Goal: Book appointment/travel/reservation

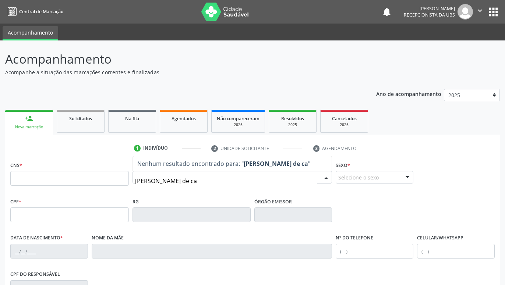
type input "[PERSON_NAME] de car"
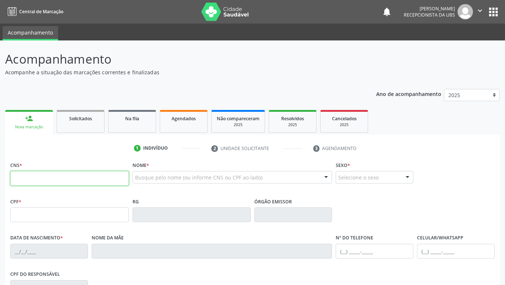
click at [58, 182] on input "text" at bounding box center [69, 178] width 118 height 15
paste input "700 6034 6865 5362"
type input "700 6034 6865 5362"
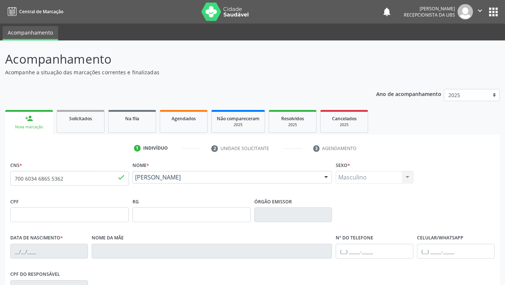
type input "23/[DATE]"
type input "[PERSON_NAME]"
type input "[PHONE_NUMBER]"
type input "1382"
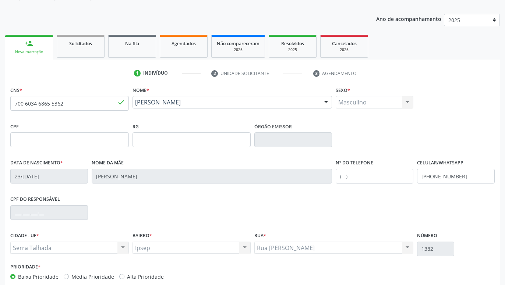
scroll to position [113, 0]
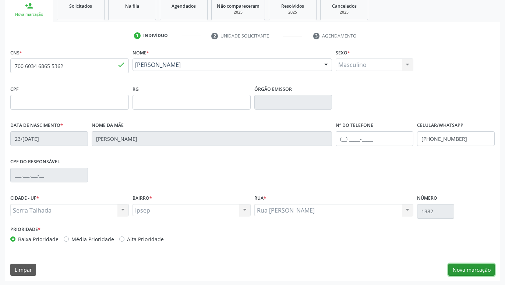
click at [476, 267] on button "Nova marcação" at bounding box center [471, 270] width 46 height 13
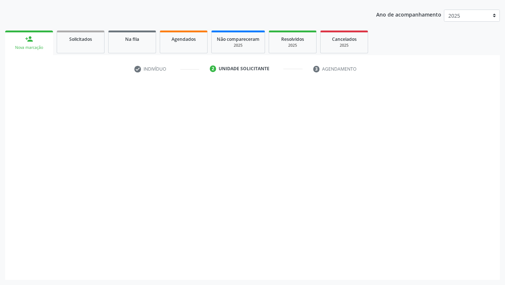
scroll to position [79, 0]
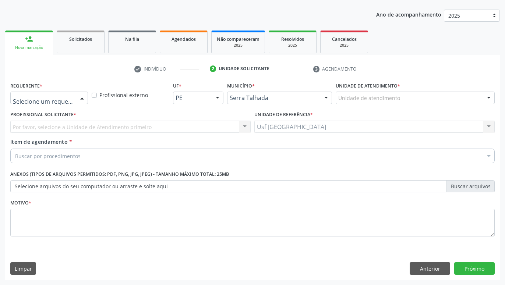
click at [83, 97] on div at bounding box center [82, 98] width 11 height 13
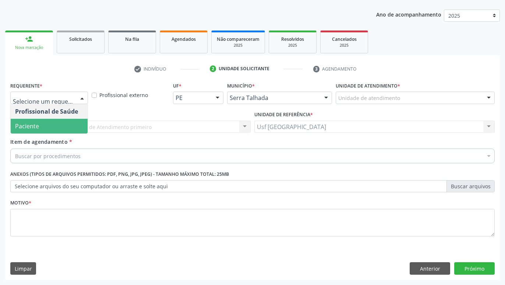
click at [23, 122] on span "Paciente" at bounding box center [49, 126] width 77 height 15
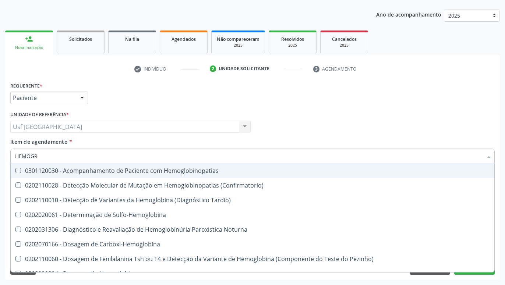
type input "HEMOGRA"
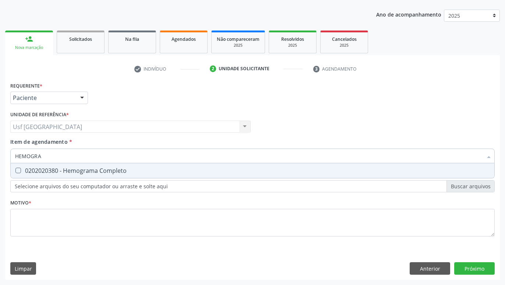
click at [92, 170] on div "0202020380 - Hemograma Completo" at bounding box center [252, 171] width 475 height 6
checkbox Completo "true"
type input "HEMOG"
checkbox Completo "false"
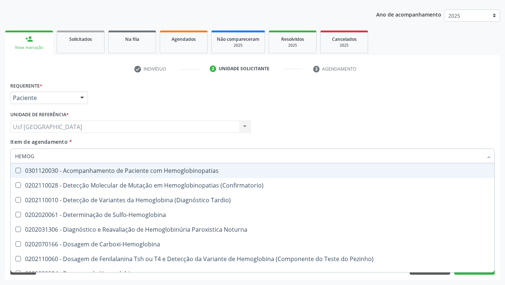
type input "HEMO"
checkbox Completo "false"
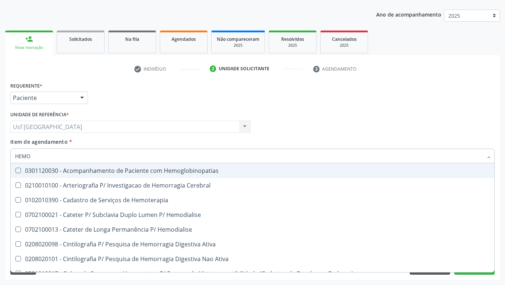
type input "HEM"
checkbox Completo "false"
checkbox Elástica "true"
type input "HE"
checkbox Elástica "false"
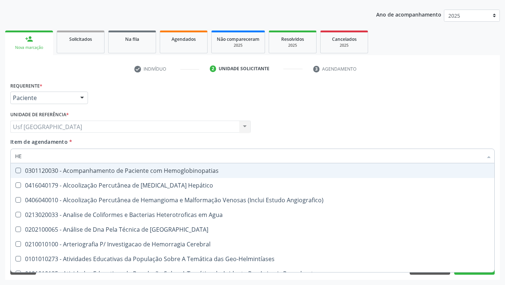
type input "H"
checkbox Completo "false"
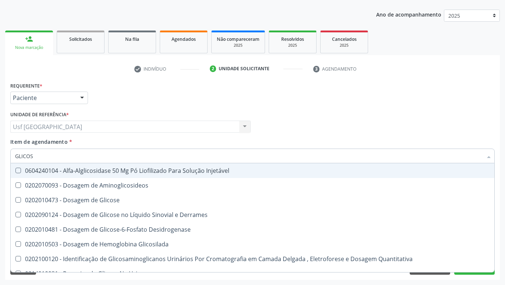
type input "GLICOSE"
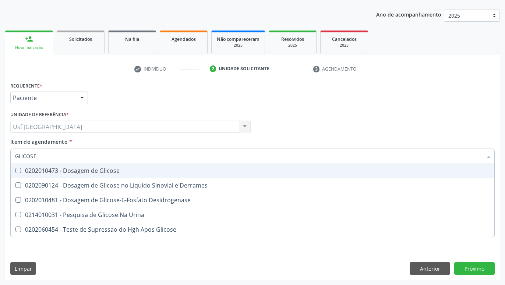
click at [142, 170] on div "0202010473 - Dosagem de Glicose" at bounding box center [252, 171] width 475 height 6
checkbox Glicose "true"
type input "GLICOS"
checkbox Glicose "false"
checkbox Desidrogenase "true"
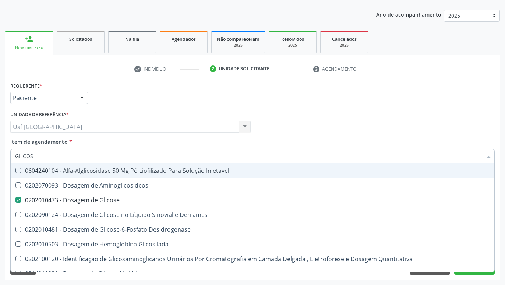
type input "GLICO"
checkbox Glicose "false"
checkbox Glicosilada "true"
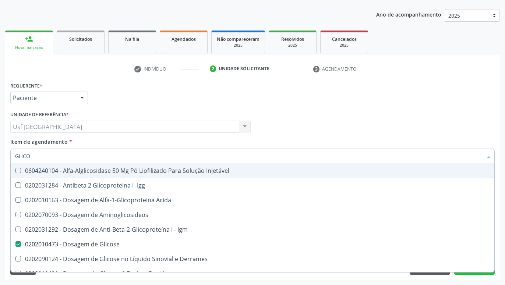
type input "GLIC"
checkbox Glicose "false"
checkbox Glicose "true"
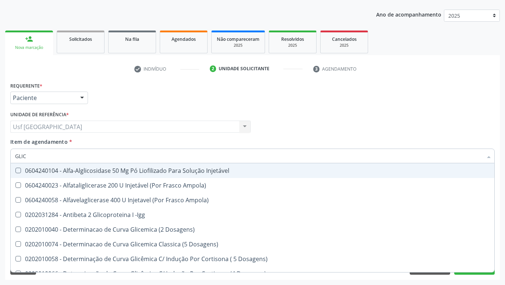
type input "GLI"
checkbox Glicose "false"
checkbox Glicosilada "true"
type input "GL"
checkbox Glicose "false"
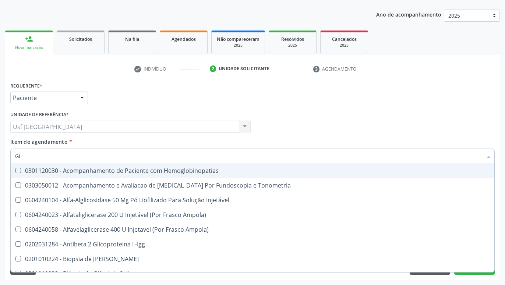
type input "G"
checkbox Glicose "false"
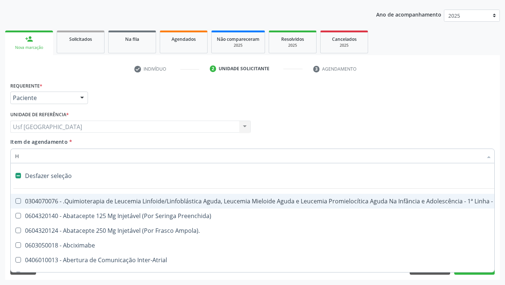
type input "HE"
checkbox Quadril "true"
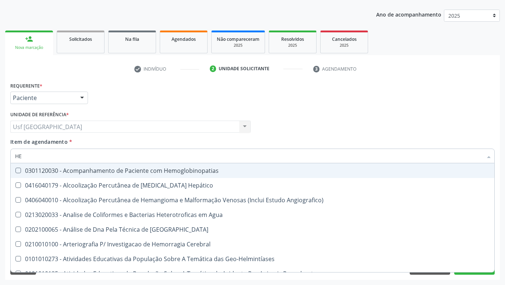
type input "HEM"
checkbox II "true"
checkbox Completo "false"
type input "HEMO"
checkbox Hemácias "true"
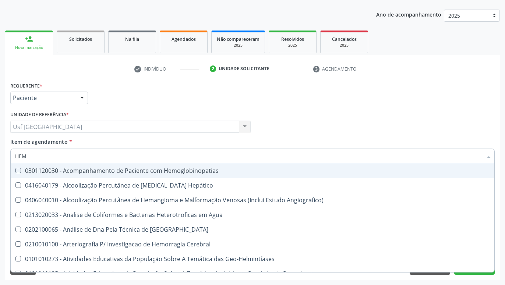
checkbox II "false"
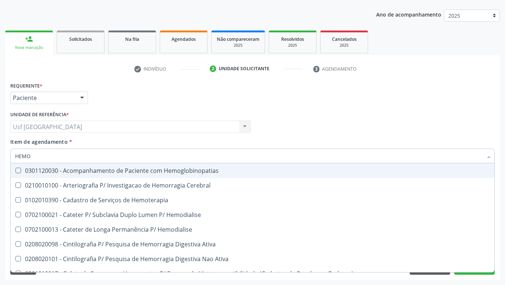
type input "HEMOG"
checkbox Carboxi-Hemoglobina "true"
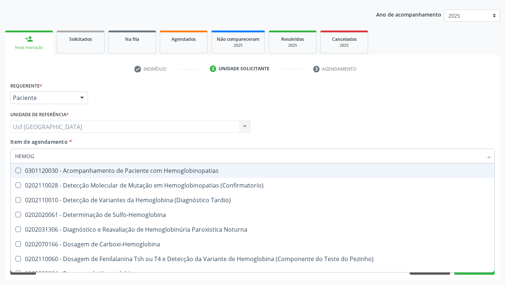
type input "HEMOGL"
checkbox Completo "false"
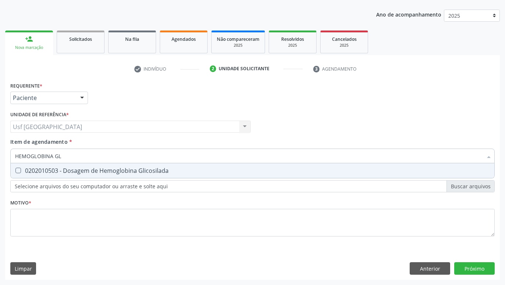
type input "HEMOGLOBINA GLI"
click at [132, 170] on div "0202010503 - Dosagem de Hemoglobina Glicosilada" at bounding box center [252, 171] width 475 height 6
checkbox Glicosilada "true"
type input "HEMOGLOBINA"
checkbox Glicosilada "false"
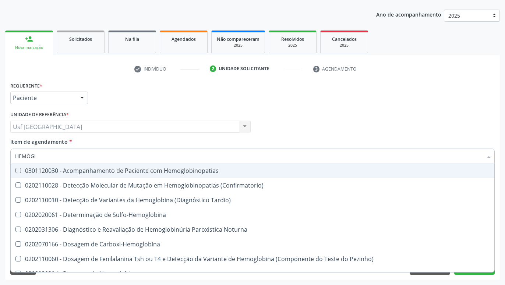
type input "HEMOG"
checkbox S "true"
type input "HEMO"
checkbox Glicosilada "false"
checkbox S "false"
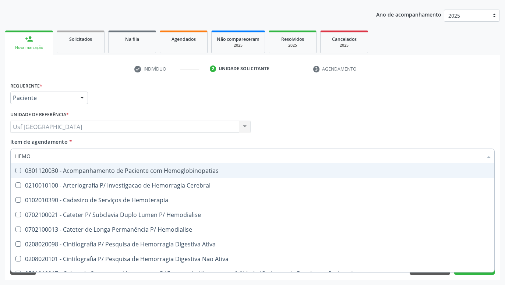
type input "HEM"
checkbox Glicosilada "false"
checkbox Semana\) "true"
checkbox Completo "false"
checkbox Elástica "true"
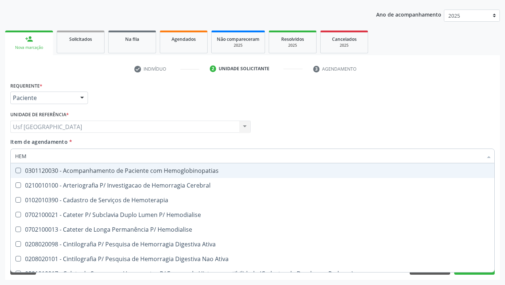
type input "HE"
checkbox Semana\) "false"
checkbox Hemoptise "true"
checkbox Elástica "false"
type input "H"
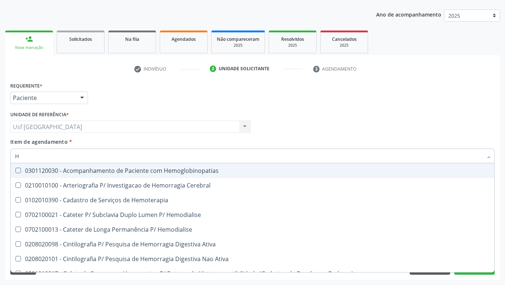
checkbox Hemoptise "false"
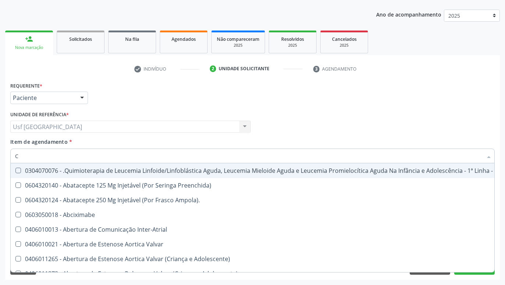
type input "CO"
checkbox Creatinina "true"
checkbox Neurocirurgia "true"
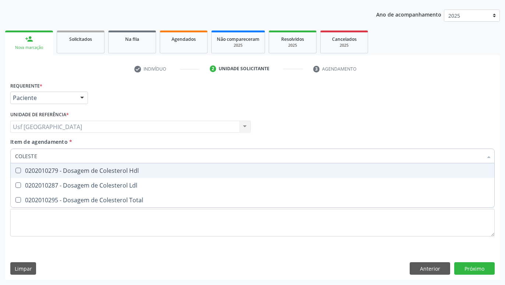
type input "COLESTER"
click at [55, 171] on div "0202010279 - Dosagem de Colesterol Hdl" at bounding box center [252, 171] width 475 height 6
checkbox Hdl "true"
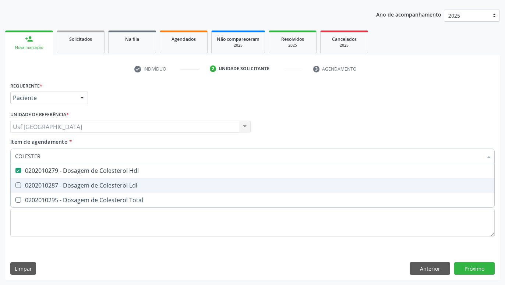
click at [54, 184] on div "0202010287 - Dosagem de Colesterol Ldl" at bounding box center [252, 185] width 475 height 6
checkbox Ldl "true"
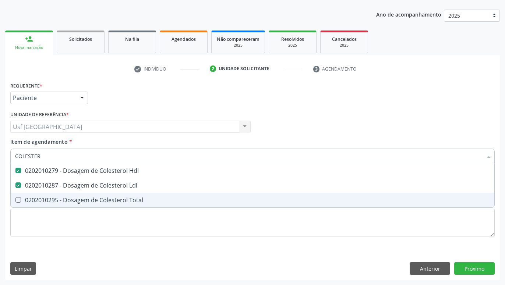
click at [52, 199] on div "0202010295 - Dosagem de Colesterol Total" at bounding box center [252, 200] width 475 height 6
checkbox Total "true"
type input "COLE"
checkbox Hdl "false"
checkbox Ldl "false"
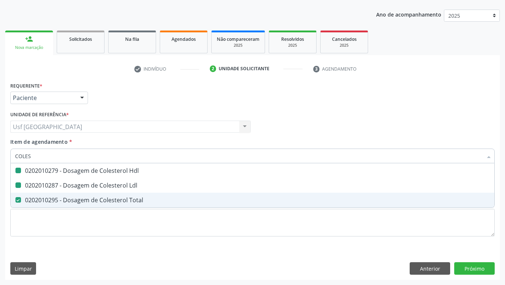
checkbox Total "false"
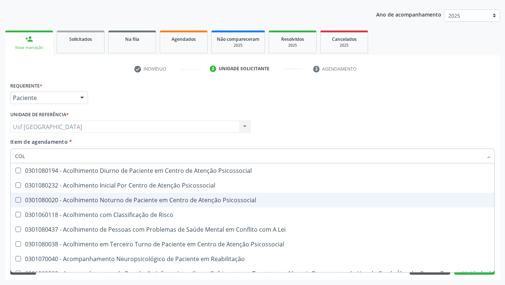
type input "CO"
checkbox Hdl "false"
checkbox Ldl "false"
checkbox Total "false"
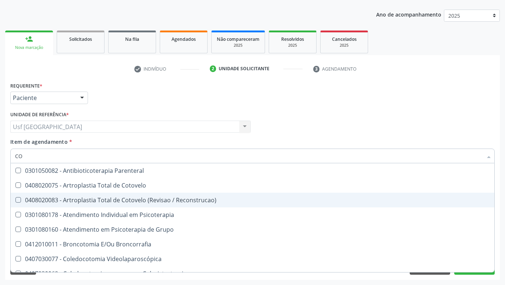
type input "C"
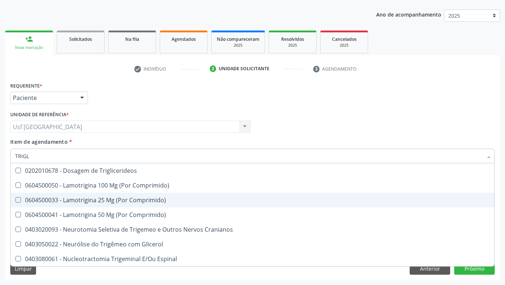
type input "TRIGLI"
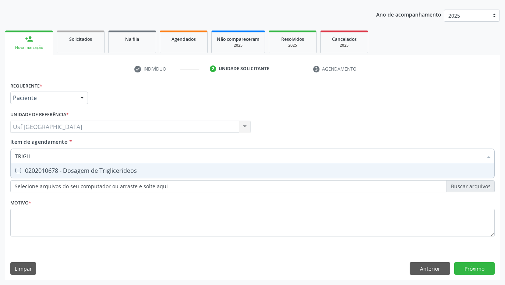
click at [82, 169] on div "0202010678 - Dosagem de Triglicerideos" at bounding box center [252, 171] width 475 height 6
checkbox Triglicerideos "true"
type input "TRI"
checkbox Triglicerideos "false"
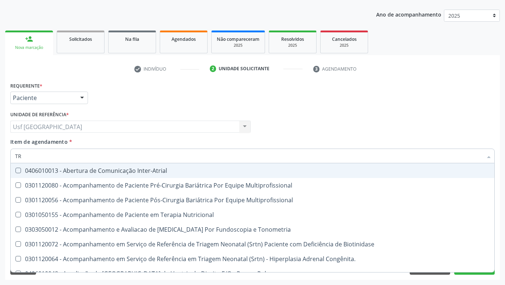
type input "T"
checkbox Triglicerideos "false"
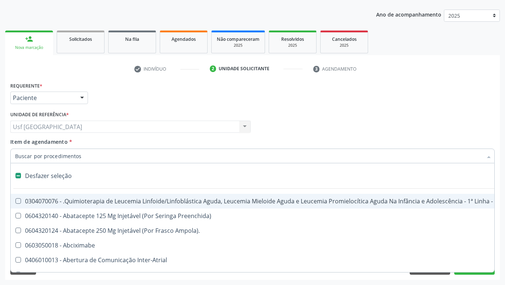
type input "R"
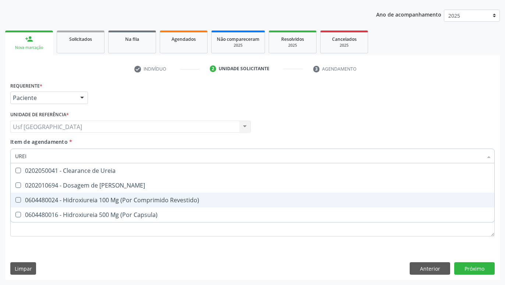
type input "UREIA"
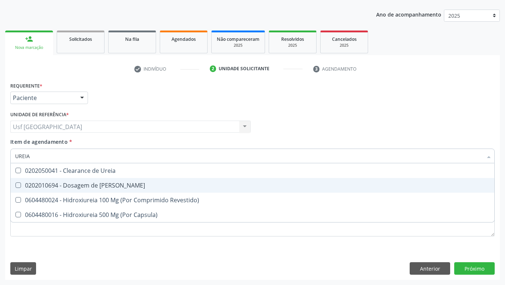
click at [116, 183] on div "0202010694 - Dosagem de [PERSON_NAME]" at bounding box center [252, 185] width 475 height 6
checkbox Ureia "true"
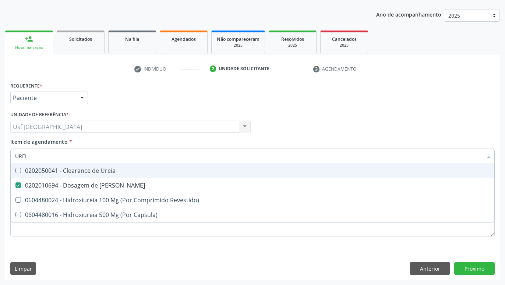
type input "URE"
checkbox Ureia "false"
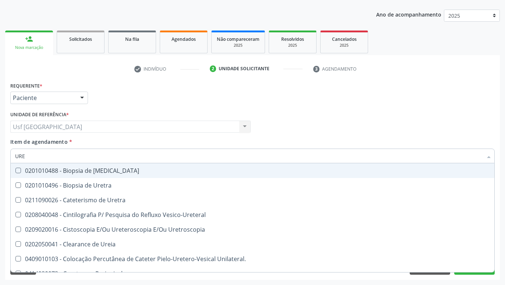
type input "UR"
checkbox Ureia "false"
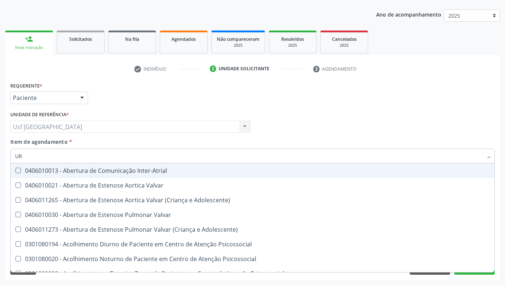
type input "U"
checkbox Ureia "false"
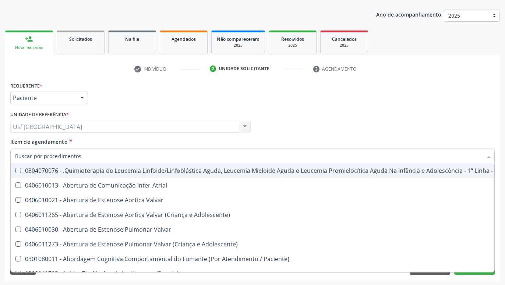
checkbox Ureia "false"
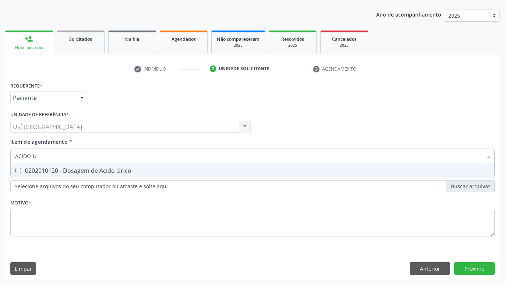
type input "ACIDO UR"
click at [96, 172] on div "0202010120 - Dosagem de Acido Urico" at bounding box center [252, 171] width 475 height 6
checkbox Urico "true"
type input "ACIDO"
checkbox Urico "false"
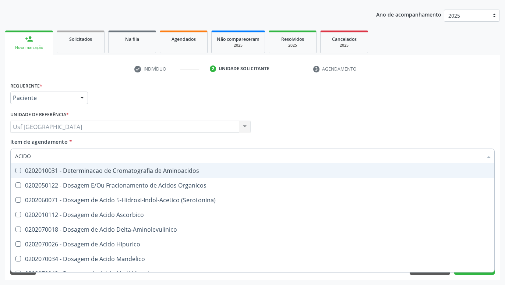
type input "ACID"
checkbox Urico "false"
checkbox Cromatografia\) "true"
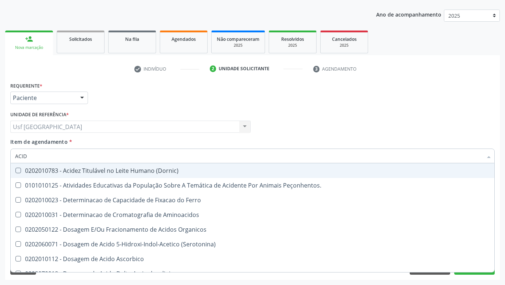
type input "ACI"
checkbox Urico "false"
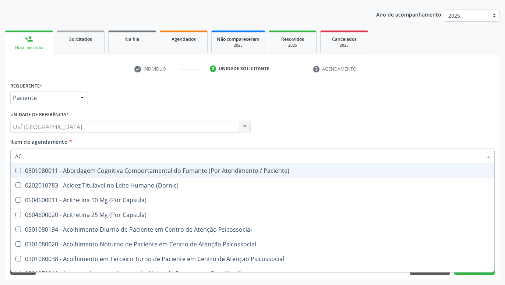
type input "A"
checkbox Urico "false"
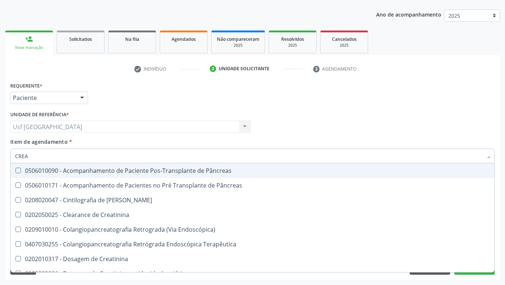
type input "CREAT"
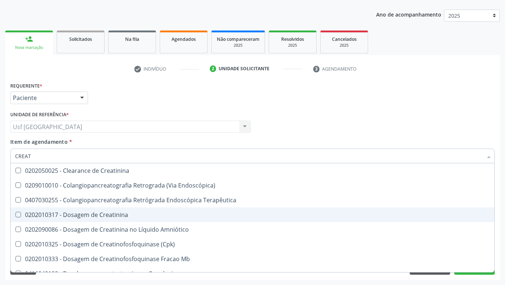
click at [99, 218] on div "0202010317 - Dosagem de Creatinina" at bounding box center [252, 215] width 475 height 6
checkbox Creatinina "true"
type input "CREA"
checkbox Creatinina "false"
checkbox Mb "true"
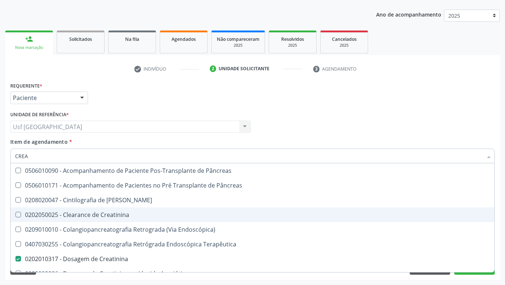
type input "CRE"
checkbox Creatinina "false"
checkbox Oncologia "true"
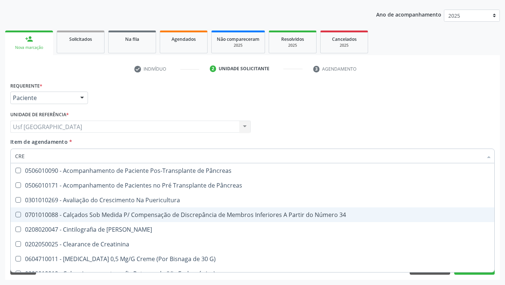
type input "CR"
checkbox Creatinina "false"
type input "C"
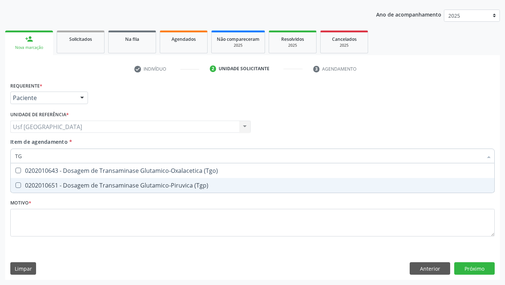
type input "TGO"
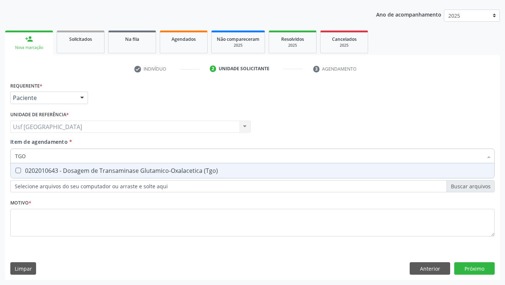
click at [43, 164] on span "0202010643 - Dosagem de Transaminase Glutamico-Oxalacetica (Tgo)" at bounding box center [252, 170] width 483 height 15
checkbox \(Tgo\) "true"
type input "TGP"
click at [45, 174] on div "0202010651 - Dosagem de Transaminase Glutamico-Piruvica (Tgp)" at bounding box center [252, 171] width 475 height 6
checkbox \(Tgp\) "true"
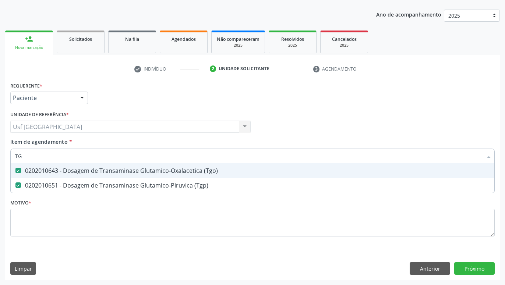
type input "T"
checkbox \(Tgo\) "false"
checkbox \(Tgp\) "false"
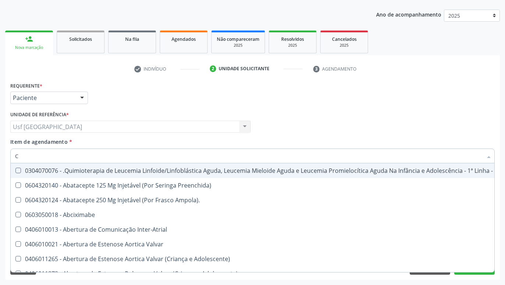
type input "CA"
checkbox Medicamentos "true"
checkbox Saúde "true"
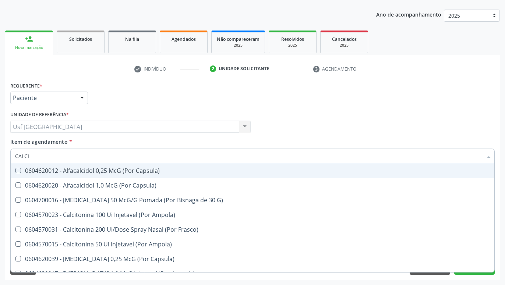
type input "CALCIO"
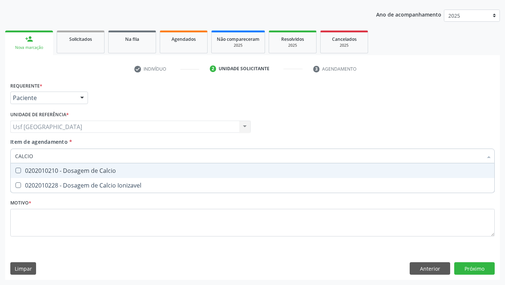
click at [54, 173] on div "0202010210 - Dosagem de Calcio" at bounding box center [252, 171] width 475 height 6
checkbox Calcio "true"
type input "CALCI"
checkbox Calcio "false"
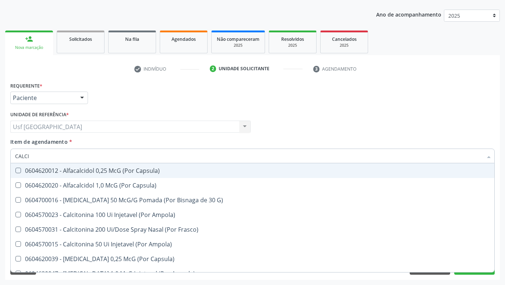
type input "CALC"
checkbox Calcio "false"
checkbox Calcitonina "true"
type input "CAL"
checkbox Calcio "false"
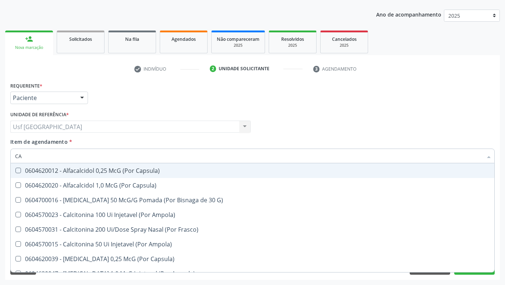
type input "C"
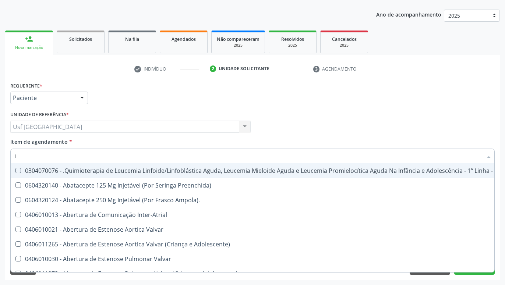
type input "LA"
checkbox Transplante "true"
checkbox \(Monocular\) "true"
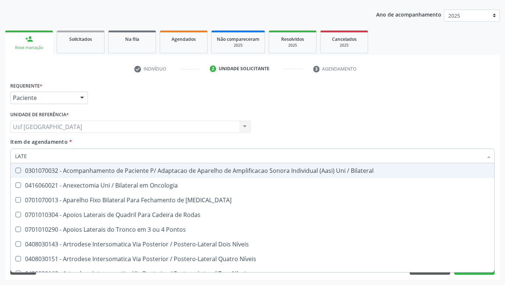
type input "LATEX"
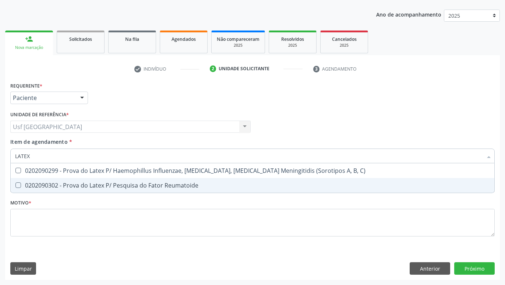
click at [133, 187] on div "0202090302 - Prova do Latex P/ Pesquisa do Fator Reumatoide" at bounding box center [252, 185] width 475 height 6
checkbox Reumatoide "true"
type input "LATE"
checkbox Reumatoide "false"
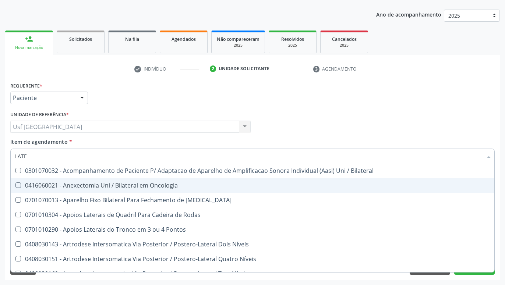
type input "LAT"
checkbox Reumatoide "false"
checkbox Unilateral "true"
type input "L"
checkbox Unilateral "false"
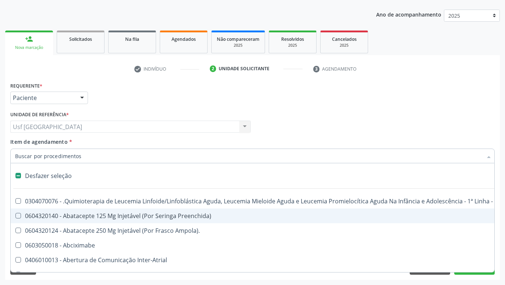
type input "U"
checkbox Cistorrafia "true"
checkbox Leprae "true"
checkbox Laboratorial "true"
checkbox Hpv "true"
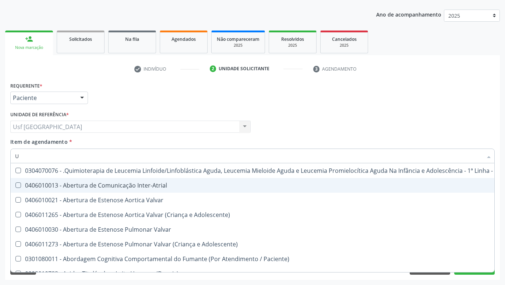
type input "UR"
checkbox B "true"
checkbox Coagulação\ "true"
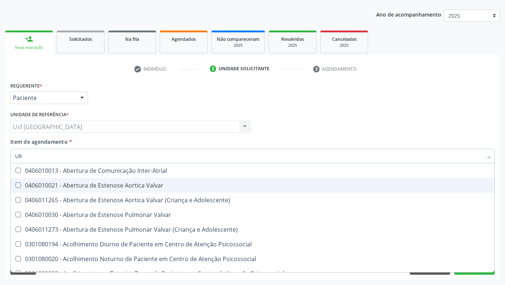
type input "URI"
checkbox B "true"
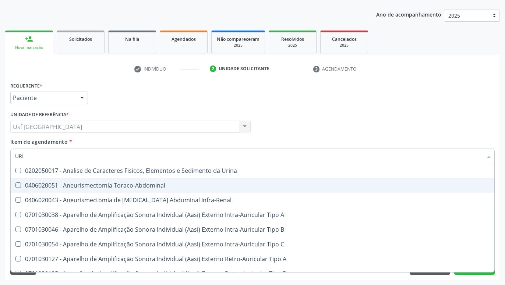
type input "URIN"
checkbox Urico "false"
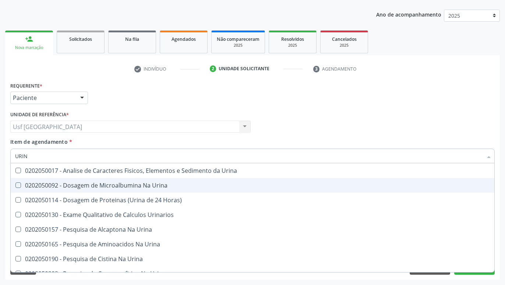
type input "URINA"
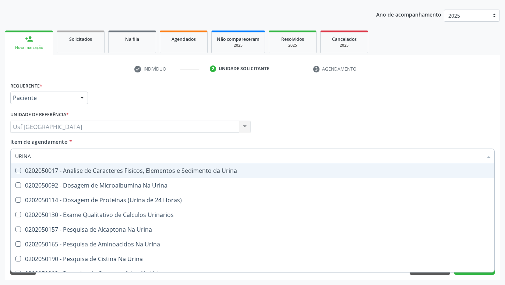
click at [63, 174] on div "0202050017 - Analise de Caracteres Fisicos, Elementos e Sedimento da Urina" at bounding box center [252, 171] width 475 height 6
checkbox Urina "true"
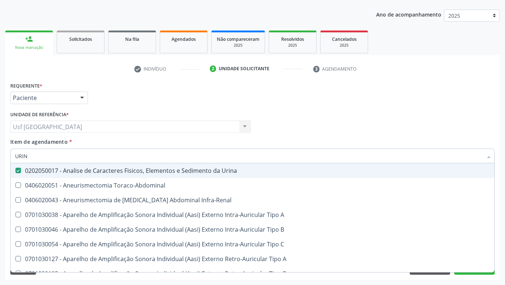
type input "URI"
checkbox Urico "true"
type input "UR"
checkbox Urina "false"
checkbox Cônica "true"
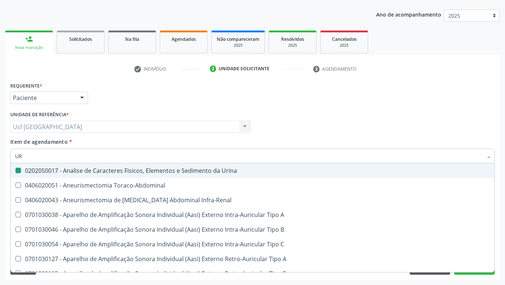
checkbox Urico "false"
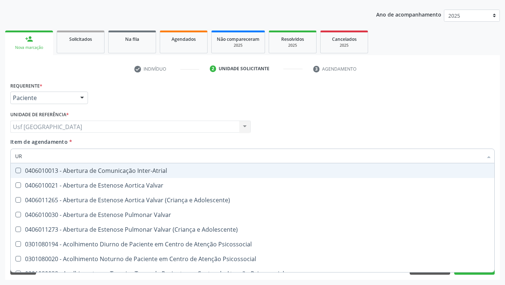
type input "U"
checkbox Urina "false"
checkbox Alimentos "true"
checkbox Urico "false"
checkbox Ureia "false"
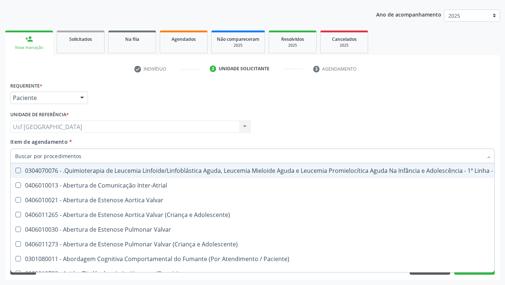
checkbox Urina "false"
checkbox Articulacoes "true"
checkbox Urico "false"
checkbox \(Tgo\) "false"
checkbox \(Tgp\) "false"
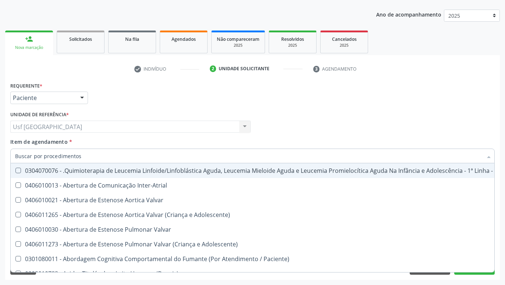
checkbox Ureia "false"
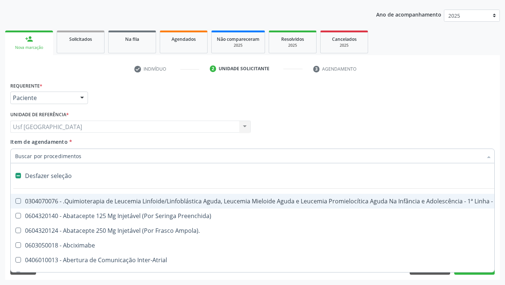
type input "P"
checkbox Urina "false"
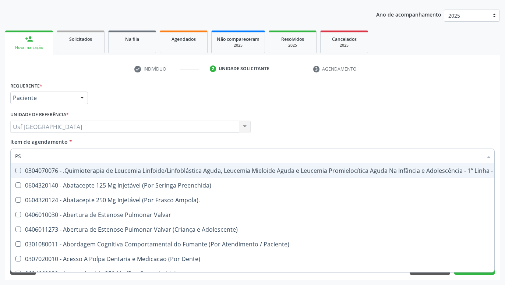
type input "PSA"
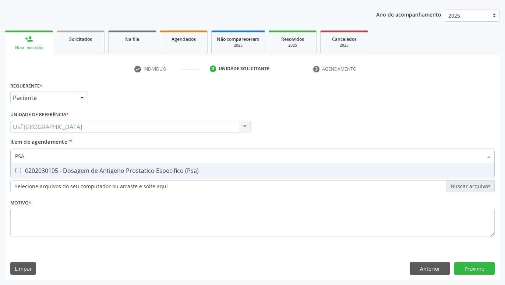
click at [87, 173] on div "0202030105 - Dosagem de Antigeno Prostatico Especifico (Psa)" at bounding box center [252, 171] width 475 height 6
checkbox \(Psa\) "true"
type input "PS"
checkbox \(Psa\) "false"
type input "P"
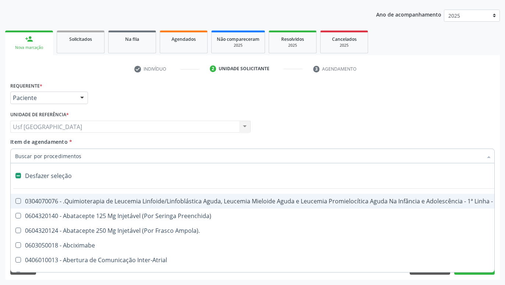
type input "T"
checkbox Reto "true"
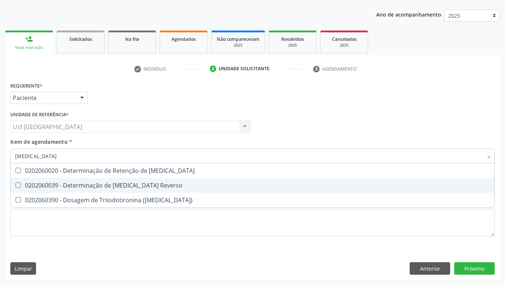
click at [116, 183] on div "0202060039 - Determinação de [MEDICAL_DATA] Reverso" at bounding box center [252, 185] width 475 height 6
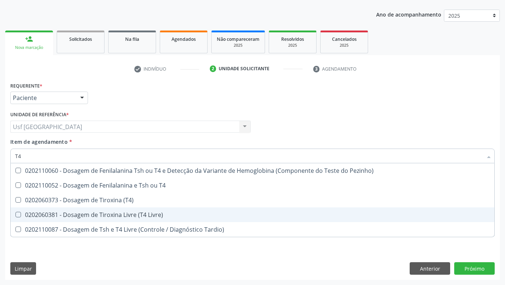
click at [85, 214] on div "0202060381 - Dosagem de Tiroxina Livre (T4 Livre)" at bounding box center [252, 215] width 475 height 6
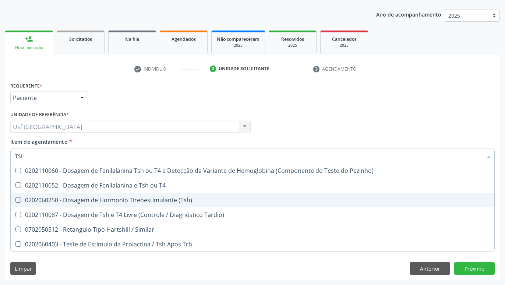
click at [98, 197] on div "0202060250 - Dosagem de Hormonio Tireoestimulante (Tsh)" at bounding box center [252, 200] width 475 height 6
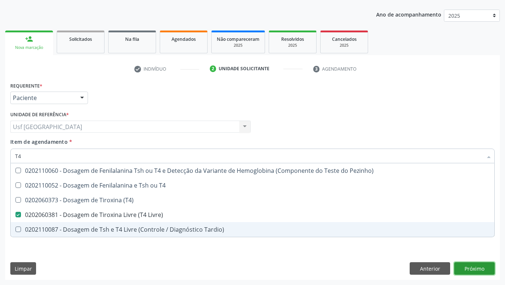
click at [469, 263] on div "Requerente * Paciente Profissional de Saúde Paciente Nenhum resultado encontrad…" at bounding box center [252, 180] width 494 height 200
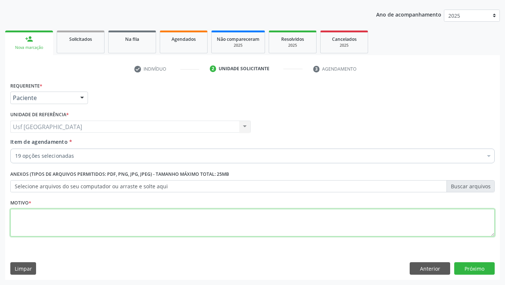
click at [428, 227] on textarea at bounding box center [252, 223] width 484 height 28
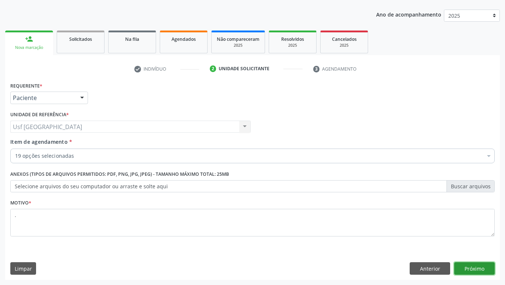
click at [484, 268] on button "Próximo" at bounding box center [474, 268] width 40 height 13
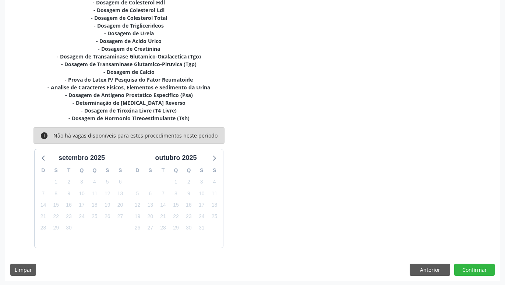
scroll to position [196, 0]
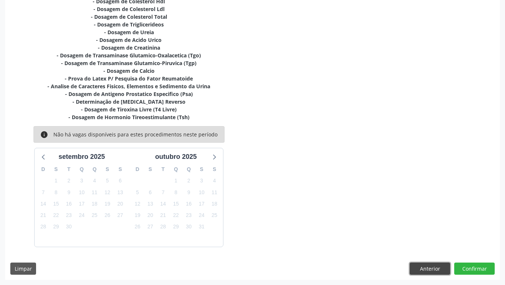
click at [425, 270] on button "Anterior" at bounding box center [429, 269] width 40 height 13
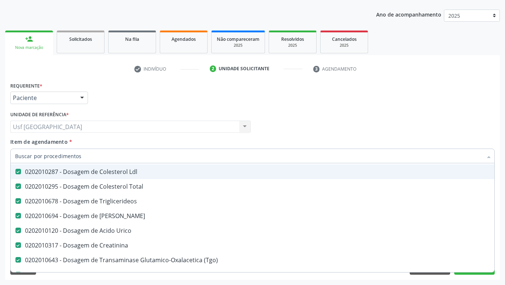
scroll to position [146, 0]
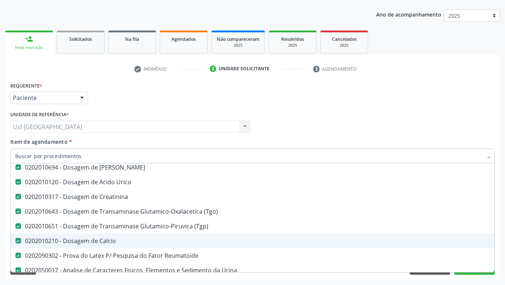
click at [108, 241] on div "0202010210 - Dosagem de Calcio" at bounding box center [301, 241] width 573 height 6
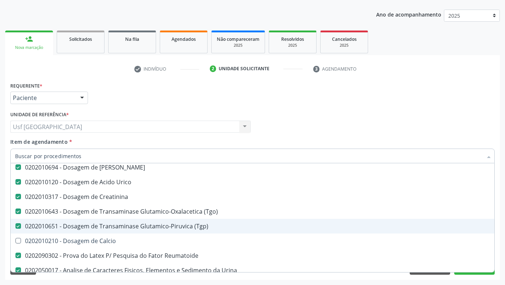
scroll to position [291, 0]
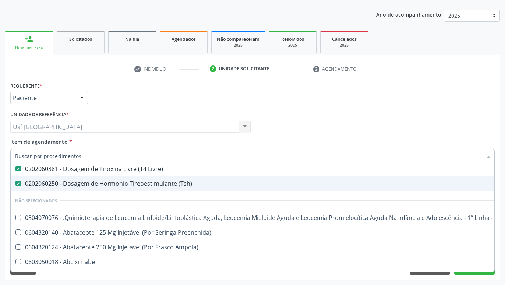
click at [457, 129] on div "Profissional Solicitante Por favor, selecione a Unidade de Atendimento primeiro…" at bounding box center [252, 123] width 488 height 29
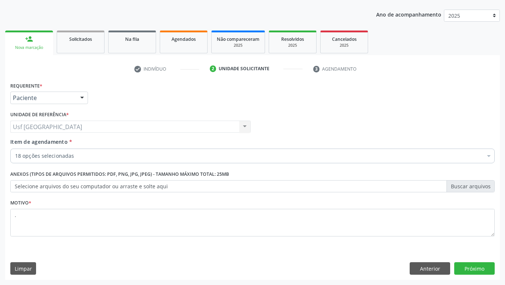
scroll to position [200, 0]
click at [483, 269] on button "Próximo" at bounding box center [474, 268] width 40 height 13
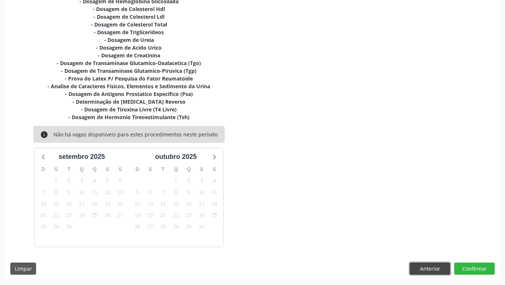
click at [419, 269] on button "Anterior" at bounding box center [429, 269] width 40 height 13
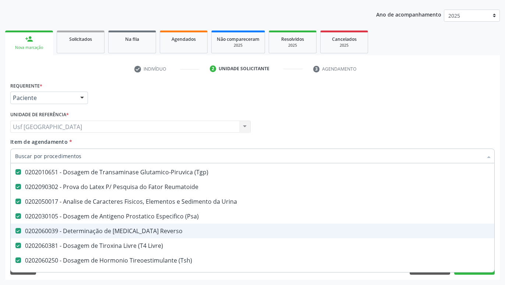
click at [134, 227] on span "0202060039 - Determinação de [MEDICAL_DATA] Reverso" at bounding box center [302, 231] width 582 height 15
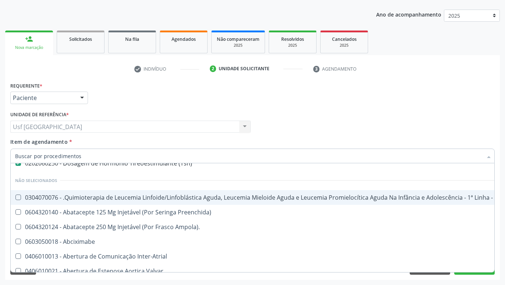
scroll to position [248, 0]
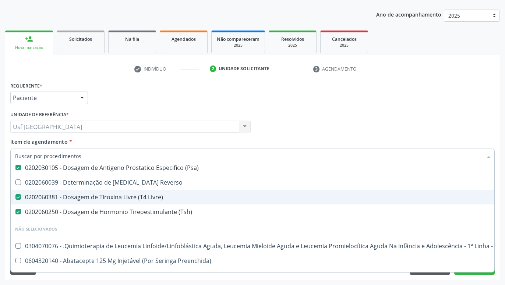
click at [136, 193] on span "0202060381 - Dosagem de Tiroxina Livre (T4 Livre)" at bounding box center [302, 197] width 582 height 15
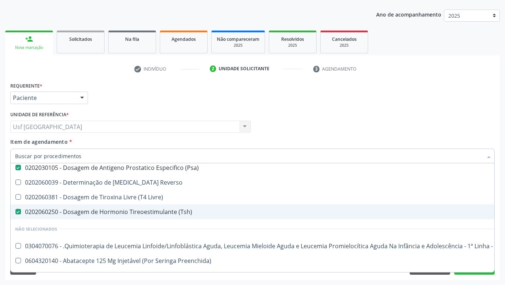
click at [174, 212] on div "0202060250 - Dosagem de Hormonio Tireoestimulante (Tsh)" at bounding box center [301, 212] width 573 height 6
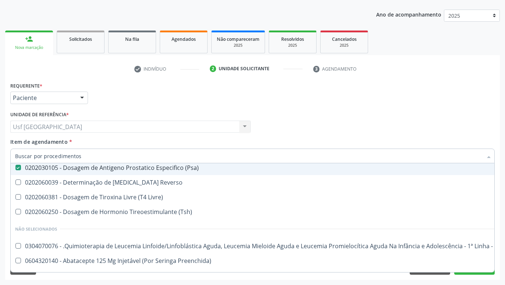
click at [195, 159] on input "Item de agendamento *" at bounding box center [248, 156] width 467 height 15
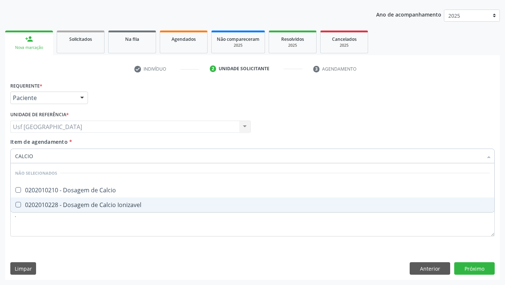
scroll to position [0, 0]
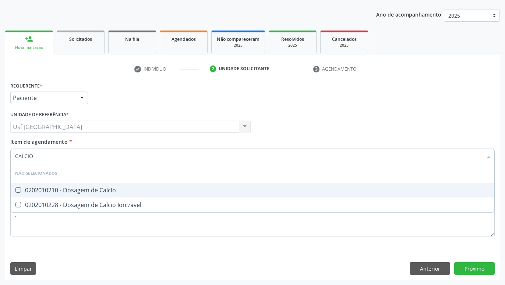
click at [146, 185] on span "0202010210 - Dosagem de Calcio" at bounding box center [252, 190] width 483 height 15
click at [351, 124] on div "Profissional Solicitante Por favor, selecione a Unidade de Atendimento primeiro…" at bounding box center [252, 123] width 488 height 29
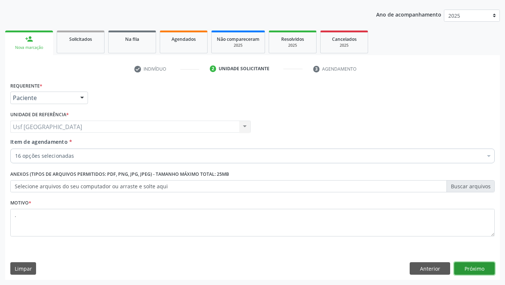
click at [466, 269] on button "Próximo" at bounding box center [474, 268] width 40 height 13
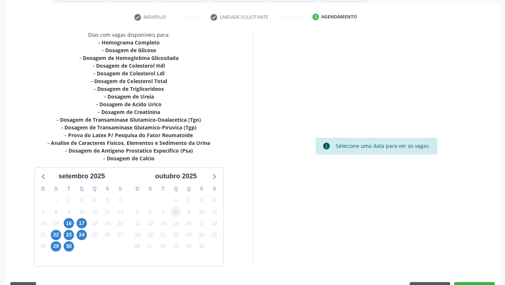
scroll to position [151, 0]
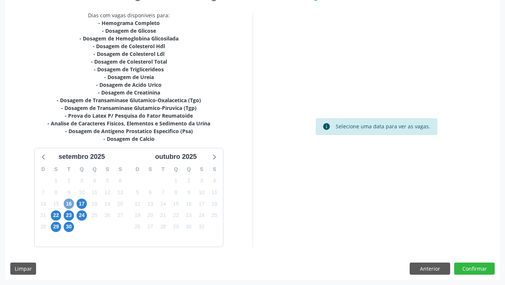
click at [71, 205] on span "16" at bounding box center [69, 204] width 10 height 10
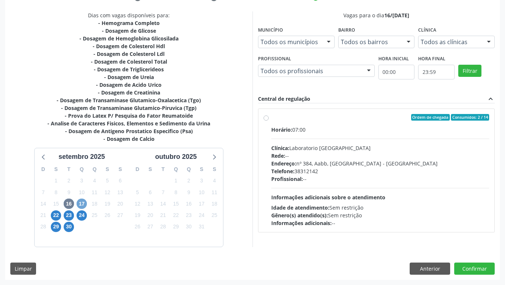
click at [78, 201] on span "17" at bounding box center [82, 204] width 10 height 10
click at [55, 214] on span "22" at bounding box center [56, 215] width 10 height 10
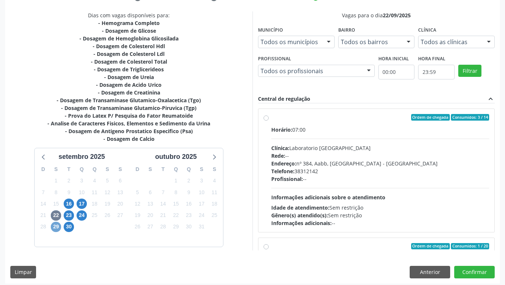
click at [56, 228] on span "29" at bounding box center [56, 227] width 10 height 10
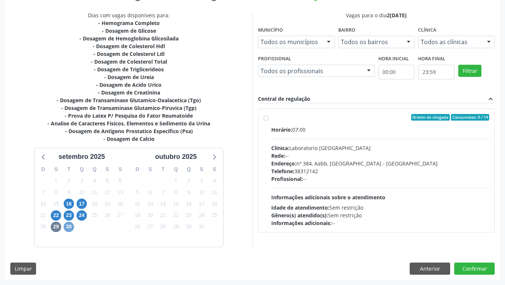
click at [70, 226] on span "30" at bounding box center [69, 227] width 10 height 10
click at [71, 217] on span "23" at bounding box center [69, 215] width 10 height 10
click at [84, 216] on span "24" at bounding box center [82, 215] width 10 height 10
click at [68, 205] on span "16" at bounding box center [69, 204] width 10 height 10
click at [271, 117] on label "Ordem de chegada Consumidos: 2 / 14 Horário: 07:00 Clínica: Laboratorio [GEOGRA…" at bounding box center [380, 170] width 218 height 113
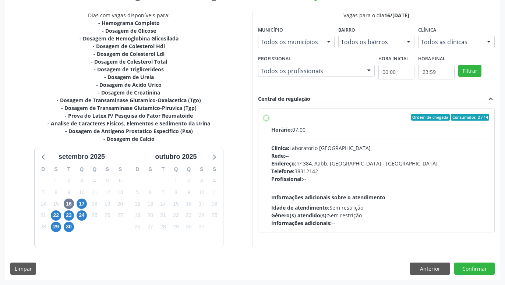
click at [265, 117] on input "Ordem de chegada Consumidos: 2 / 14 Horário: 07:00 Clínica: Laboratorio [GEOGRA…" at bounding box center [265, 117] width 5 height 7
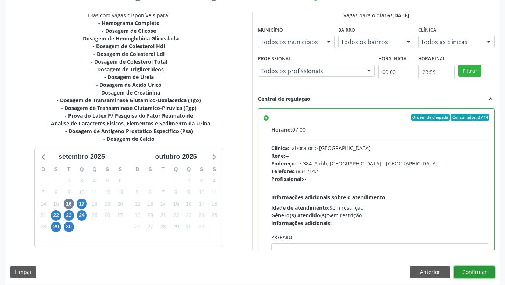
click at [472, 273] on button "Confirmar" at bounding box center [474, 272] width 40 height 13
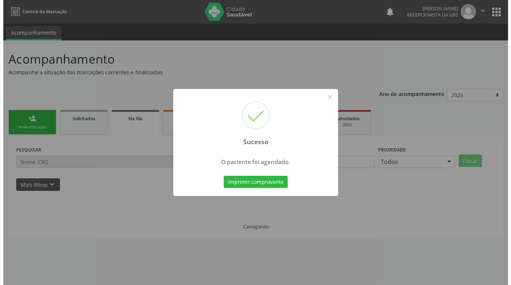
scroll to position [0, 0]
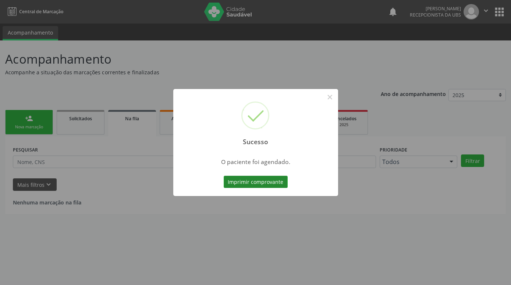
click at [271, 180] on button "Imprimir comprovante" at bounding box center [256, 182] width 64 height 13
